Goal: Task Accomplishment & Management: Manage account settings

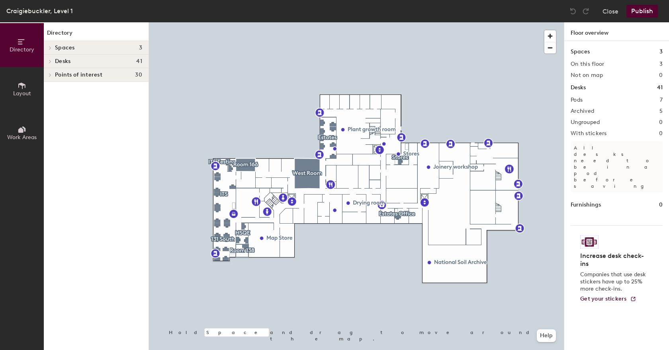
click at [24, 134] on span "Work Areas" at bounding box center [21, 137] width 29 height 7
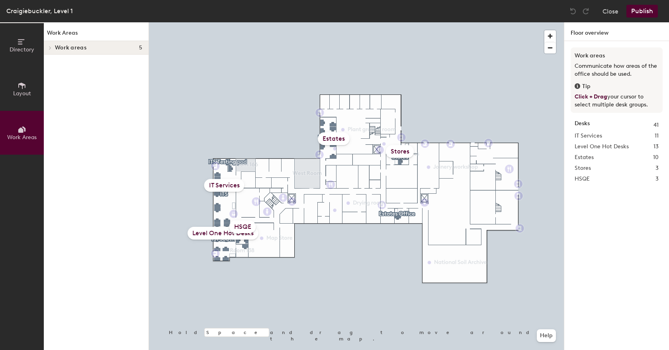
click at [51, 47] on icon at bounding box center [50, 48] width 3 height 4
click at [74, 73] on p "Level One Hot Desks" at bounding box center [98, 75] width 87 height 10
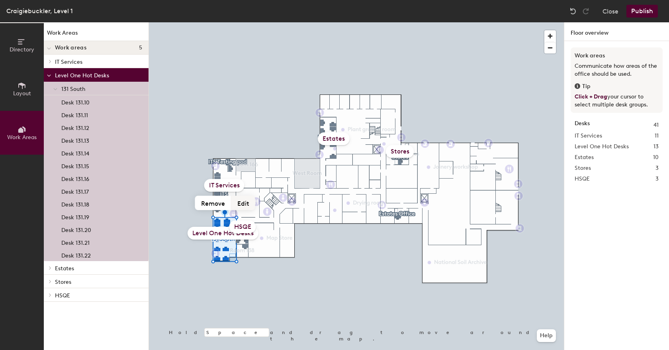
click at [246, 202] on button "Edit" at bounding box center [243, 203] width 24 height 14
click at [223, 235] on input "Level One Hot Desks" at bounding box center [223, 233] width 80 height 12
drag, startPoint x: 223, startPoint y: 235, endPoint x: 186, endPoint y: 231, distance: 37.6
click at [186, 231] on input "Level One Hot Desks" at bounding box center [223, 233] width 80 height 12
type input "Hot Desks"
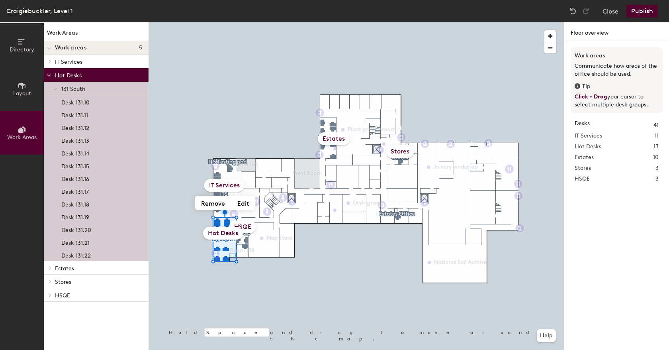
click at [640, 9] on button "Publish" at bounding box center [641, 11] width 31 height 13
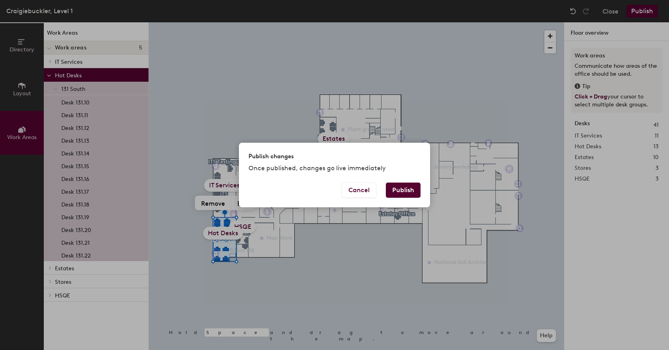
click at [405, 189] on button "Publish" at bounding box center [403, 189] width 35 height 15
